Goal: Task Accomplishment & Management: Complete application form

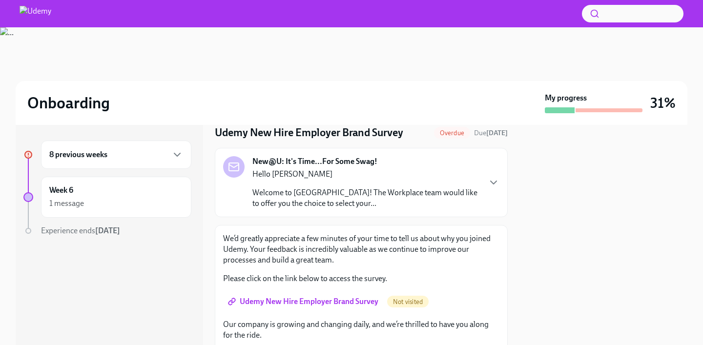
scroll to position [44, 0]
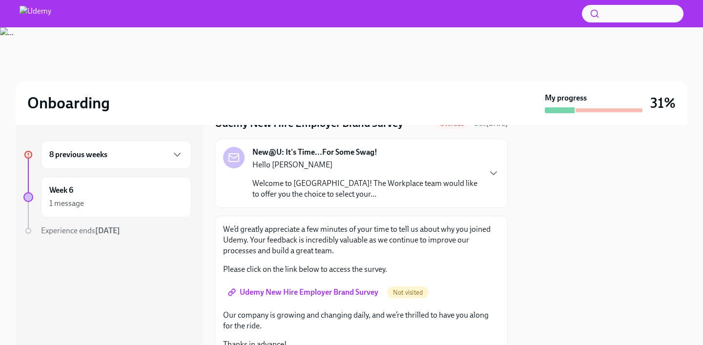
click at [328, 180] on p "Welcome to [GEOGRAPHIC_DATA]! The Workplace team would like to offer you the ch…" at bounding box center [366, 188] width 228 height 21
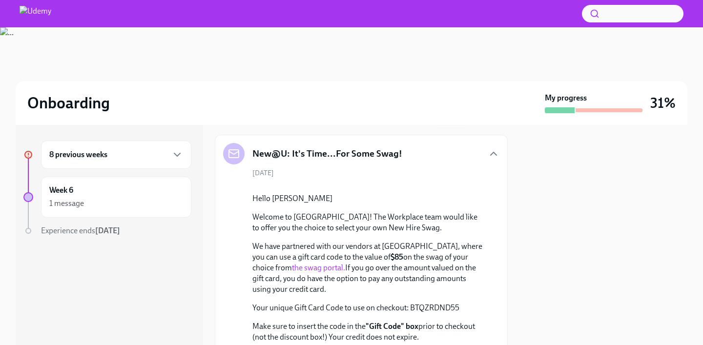
scroll to position [47, 0]
click at [492, 156] on icon "button" at bounding box center [494, 154] width 12 height 12
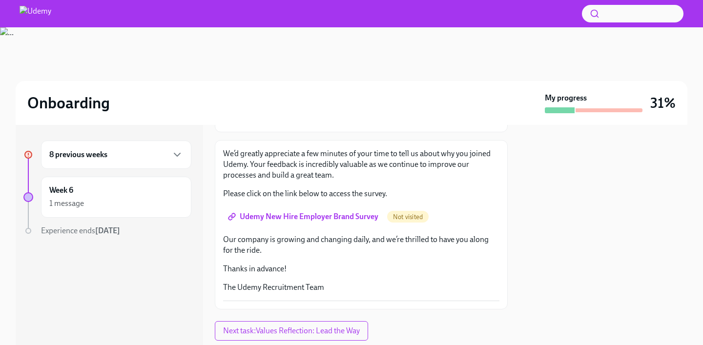
scroll to position [146, 0]
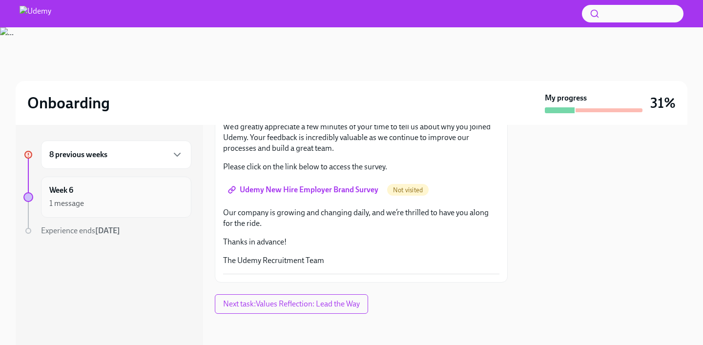
click at [112, 195] on div "Week 6 1 message" at bounding box center [116, 197] width 134 height 24
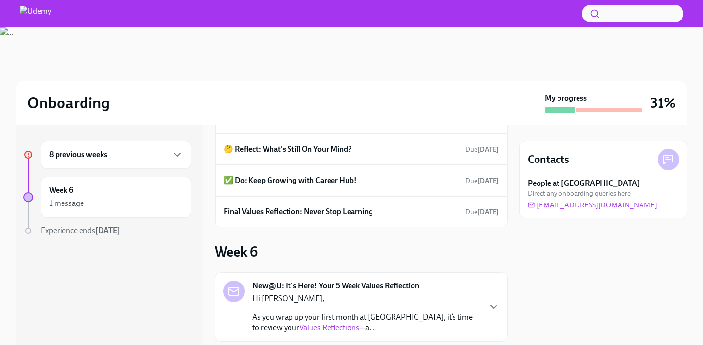
scroll to position [548, 0]
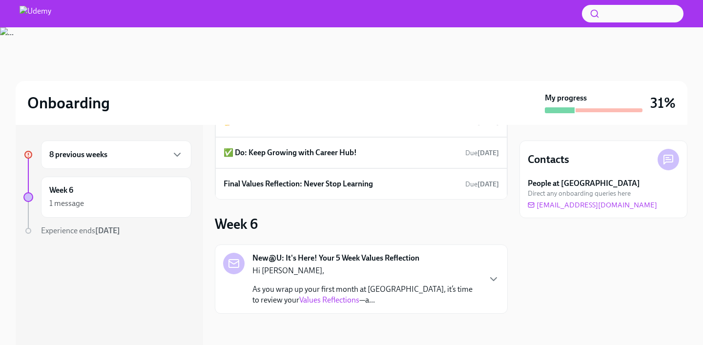
click at [136, 152] on div "8 previous weeks" at bounding box center [116, 155] width 134 height 12
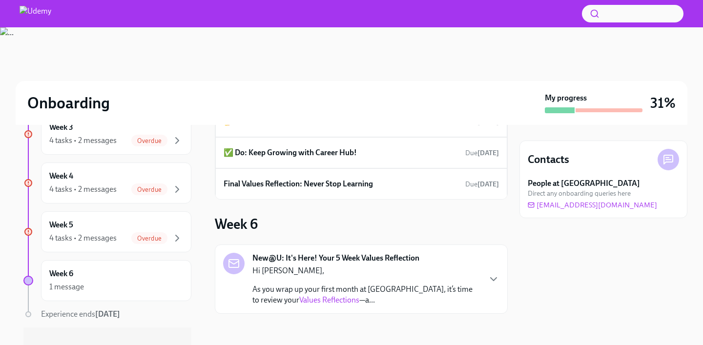
scroll to position [339, 0]
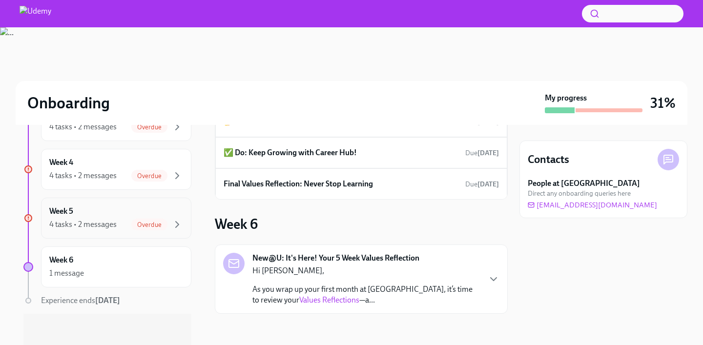
click at [99, 233] on div "Week 5 4 tasks • 2 messages Overdue" at bounding box center [116, 218] width 150 height 41
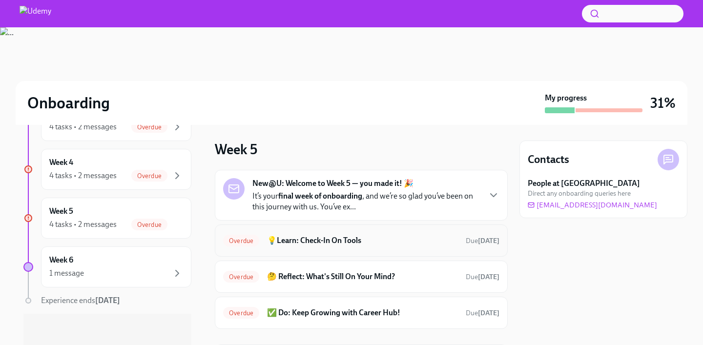
click at [384, 242] on h6 "💡Learn: Check-In On Tools" at bounding box center [362, 240] width 191 height 11
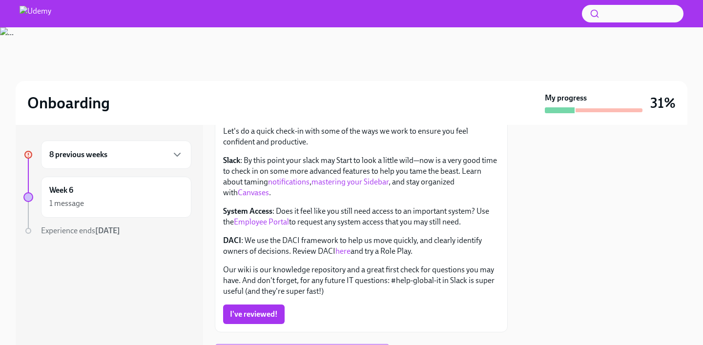
scroll to position [128, 0]
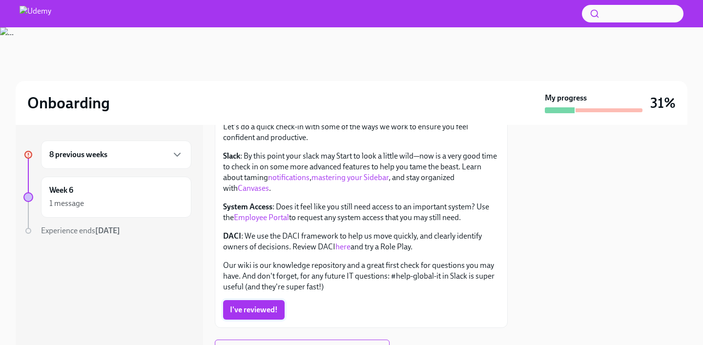
click at [243, 312] on span "I've reviewed!" at bounding box center [254, 310] width 48 height 10
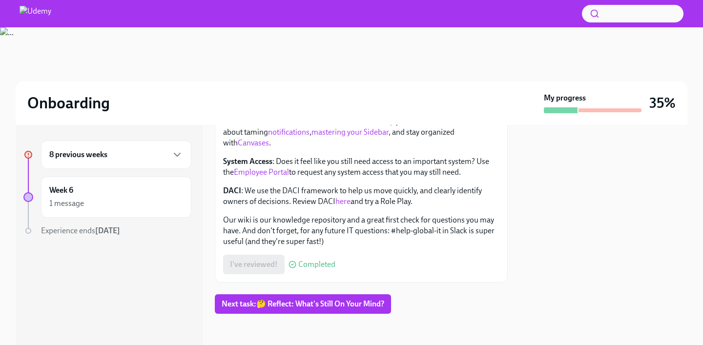
scroll to position [173, 0]
click at [274, 307] on span "Next task : 🤔 Reflect: What's Still On Your Mind?" at bounding box center [303, 304] width 163 height 10
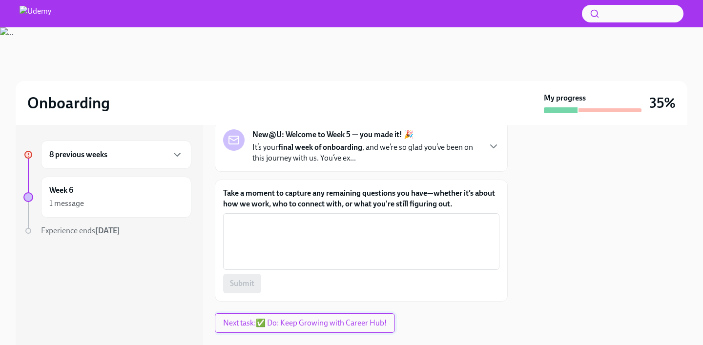
scroll to position [81, 0]
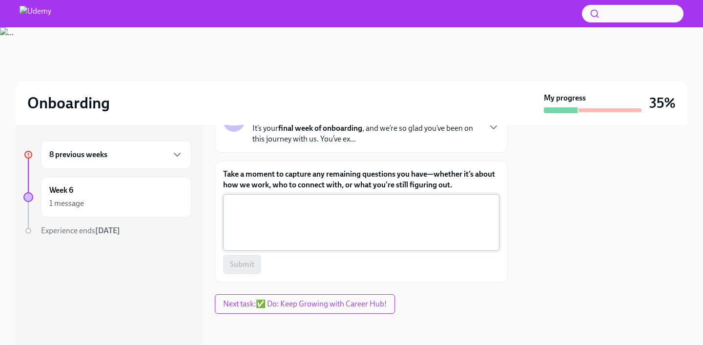
click at [257, 227] on textarea "Take a moment to capture any remaining questions you have—whether it’s about ho…" at bounding box center [361, 222] width 265 height 47
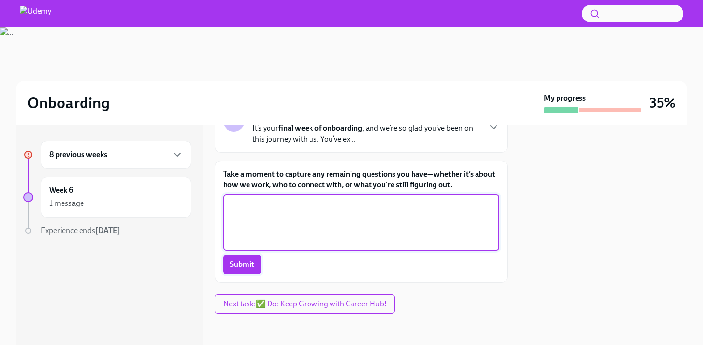
click at [245, 263] on span "Submit" at bounding box center [242, 265] width 24 height 10
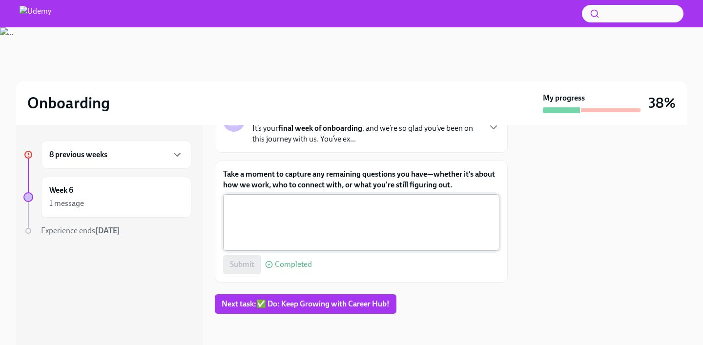
click at [252, 233] on textarea "Take a moment to capture any remaining questions you have—whether it’s about ho…" at bounding box center [361, 222] width 265 height 47
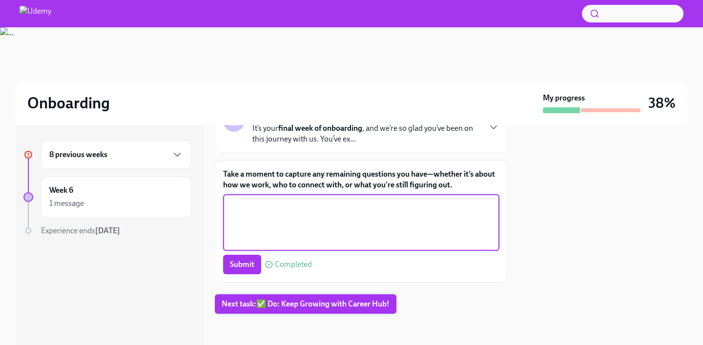
click at [230, 311] on button "Next task : ✅ Do: Keep Growing with Career Hub!" at bounding box center [306, 304] width 182 height 20
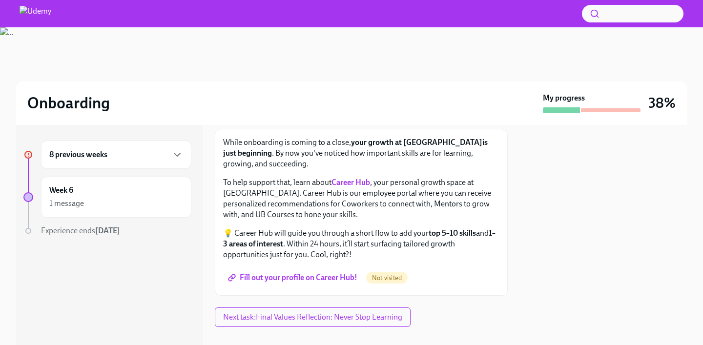
scroll to position [115, 0]
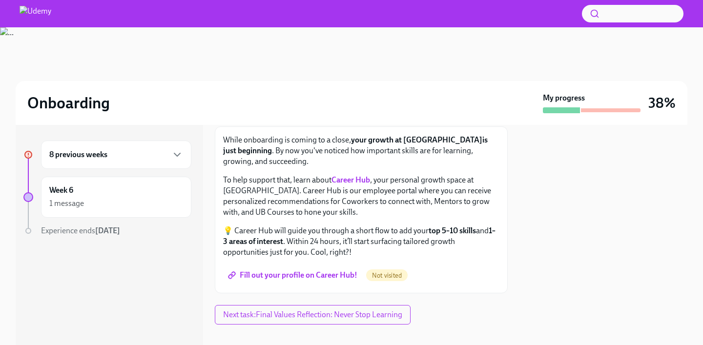
click at [271, 271] on span "Fill out your profile on Career Hub!" at bounding box center [293, 276] width 127 height 10
